Goal: Check status: Check status

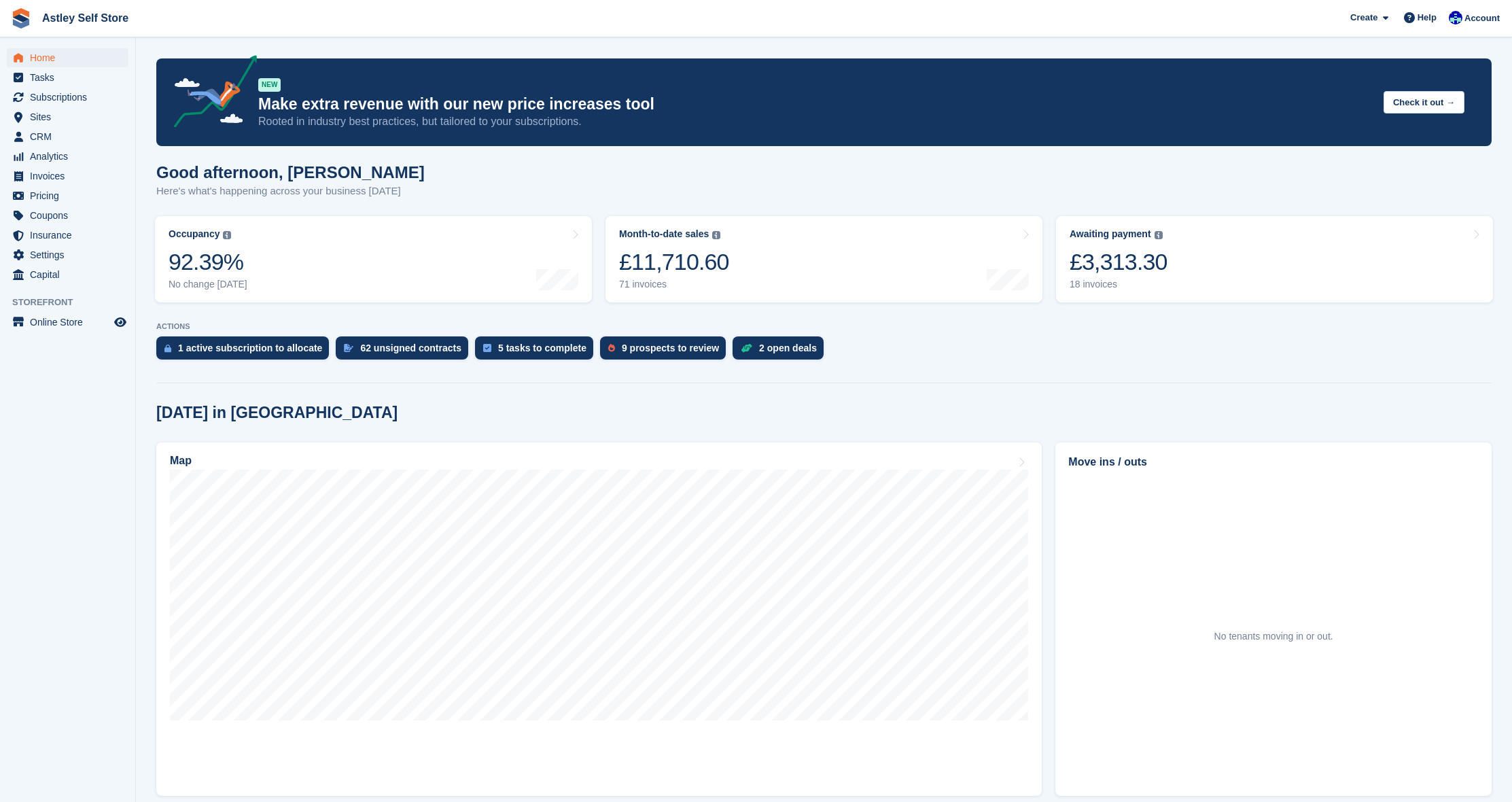
click at [44, 56] on span "Home" at bounding box center [71, 58] width 82 height 19
click at [1131, 267] on div "£1,086.70" at bounding box center [1118, 262] width 98 height 28
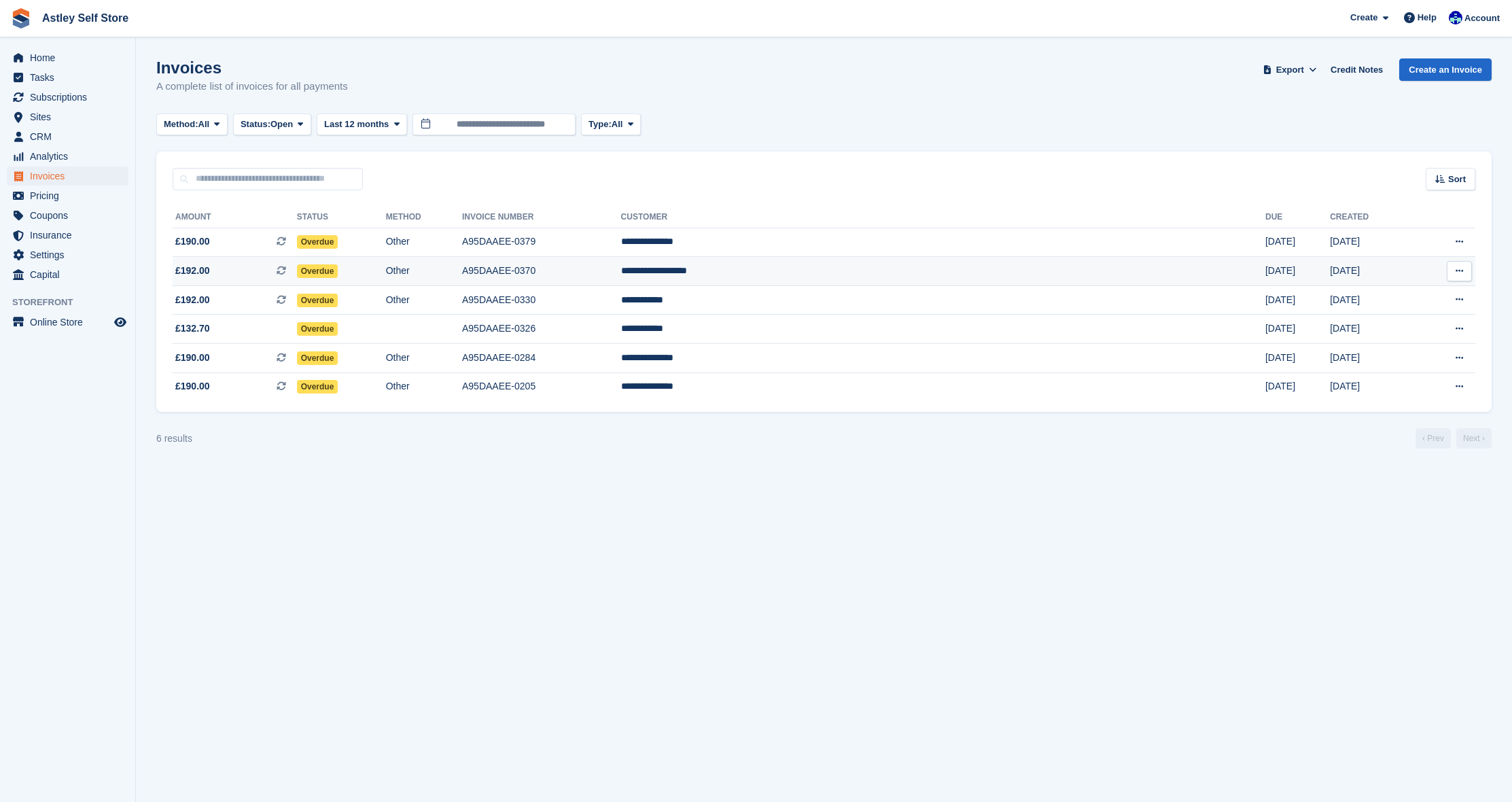
click at [196, 272] on span "£192.00" at bounding box center [192, 271] width 35 height 15
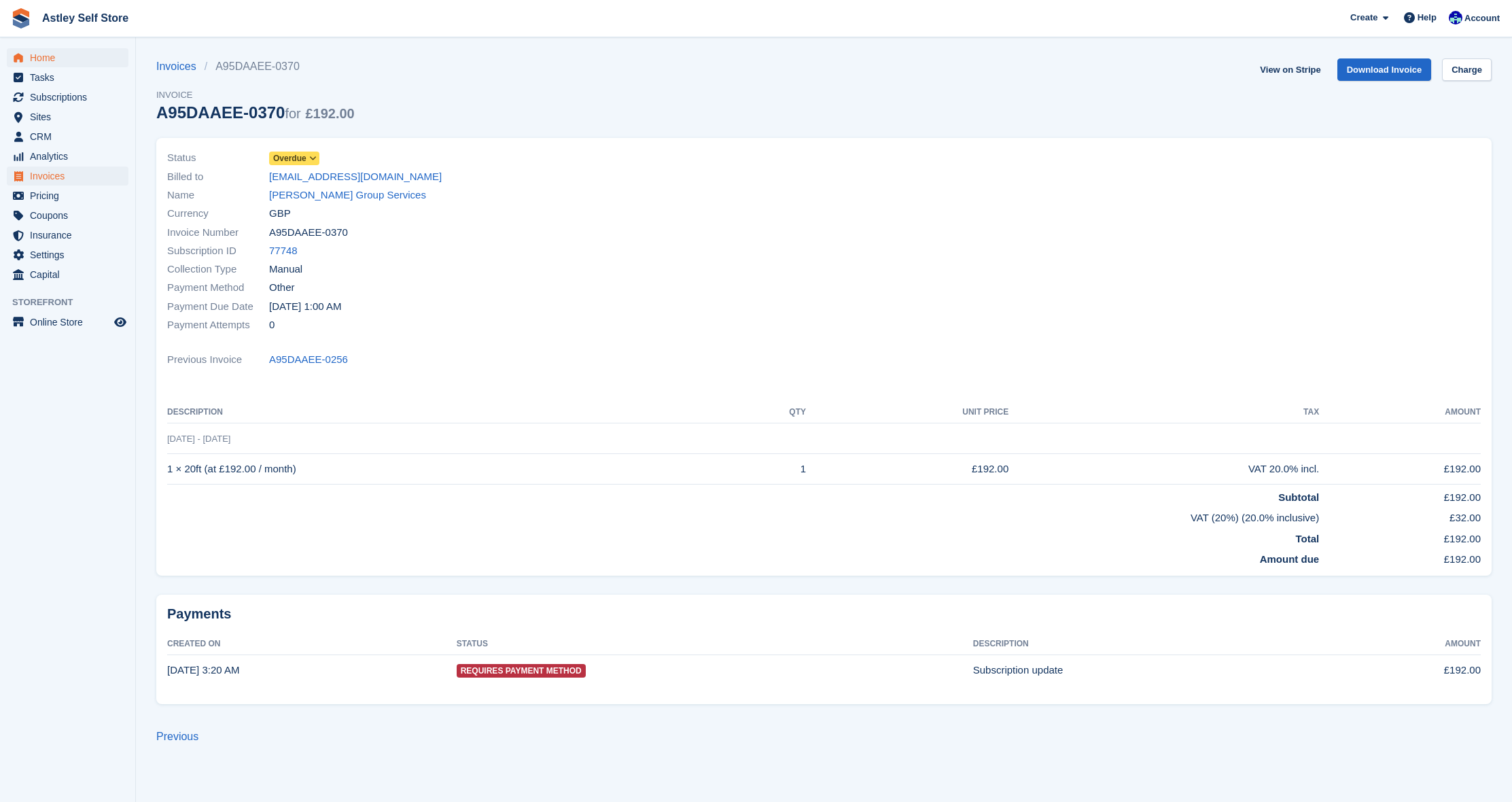
click at [45, 55] on span "Home" at bounding box center [71, 58] width 82 height 19
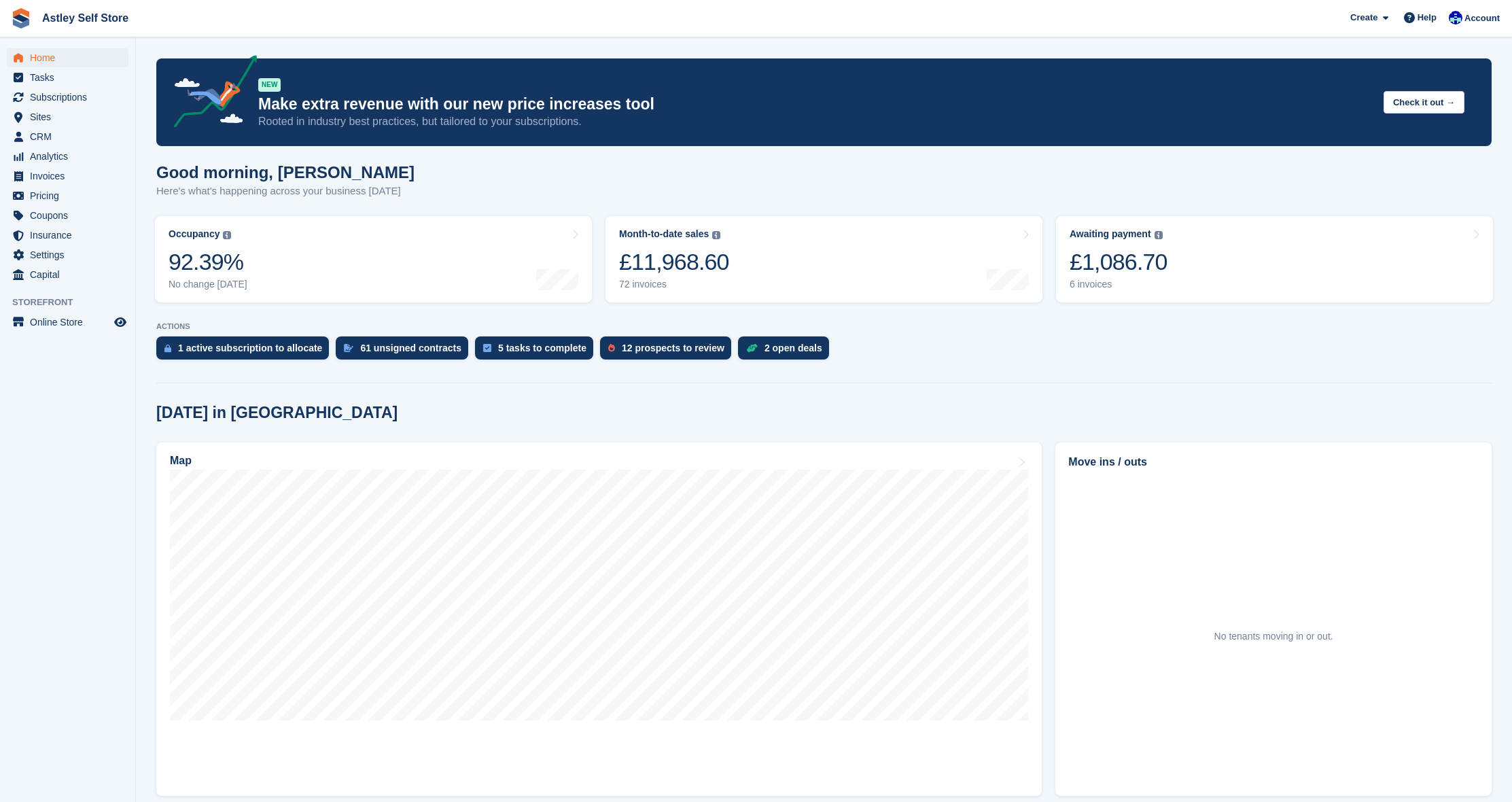
click at [38, 59] on span "Home" at bounding box center [71, 58] width 82 height 19
